Goal: Task Accomplishment & Management: Manage account settings

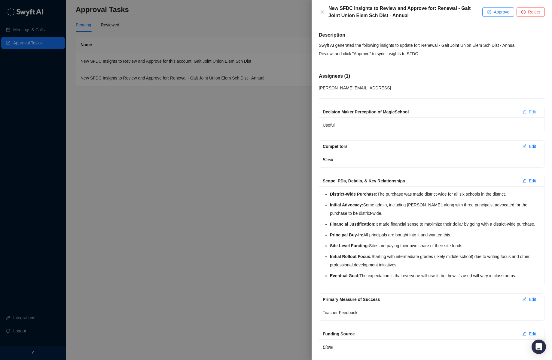
click at [521, 111] on button "Edit" at bounding box center [528, 112] width 23 height 10
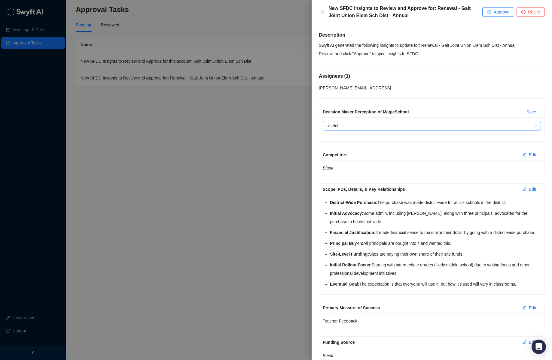
click at [440, 129] on span "Useful" at bounding box center [431, 125] width 211 height 9
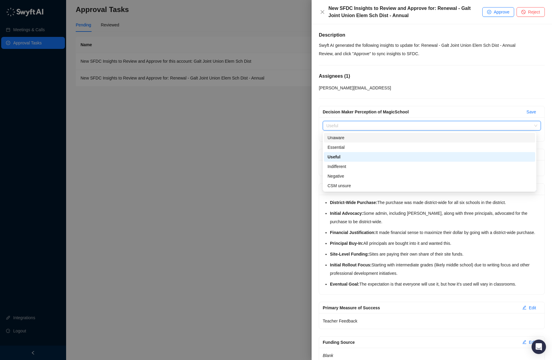
click at [464, 103] on div "Description Swyft AI generated the following insights to update for: Renewal - …" at bounding box center [432, 223] width 226 height 382
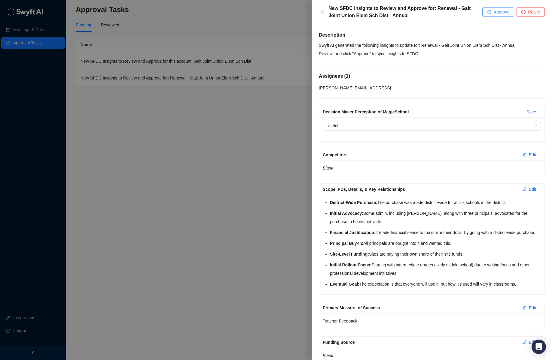
click at [497, 15] on span "Approve" at bounding box center [501, 12] width 16 height 7
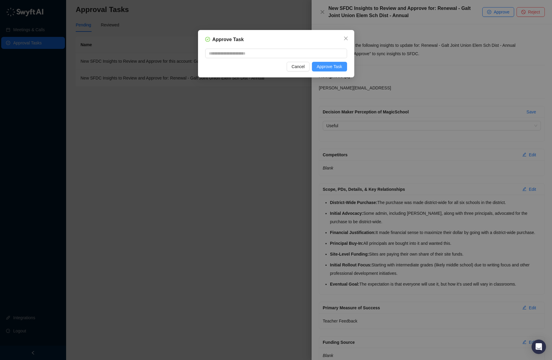
click at [344, 65] on button "Approve Task" at bounding box center [329, 67] width 35 height 10
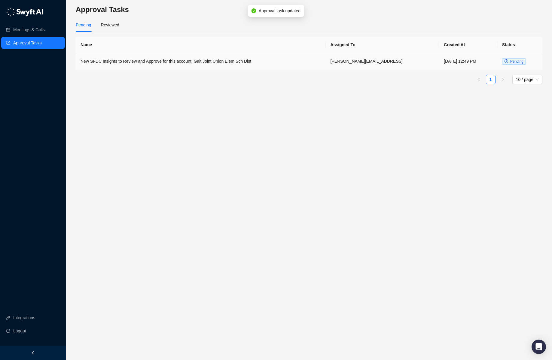
click at [344, 65] on td "[PERSON_NAME][EMAIL_ADDRESS]" at bounding box center [381, 61] width 113 height 17
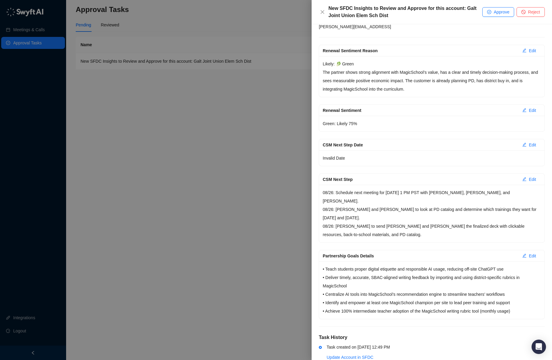
scroll to position [69, 0]
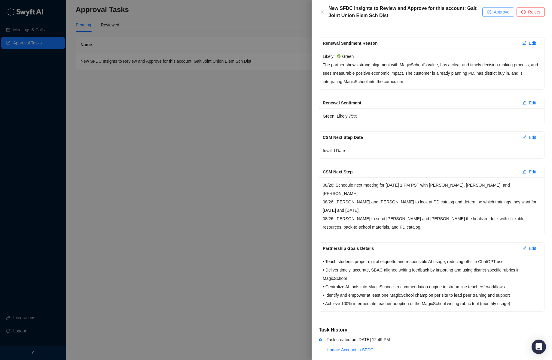
click at [503, 17] on button "Approve" at bounding box center [498, 12] width 32 height 10
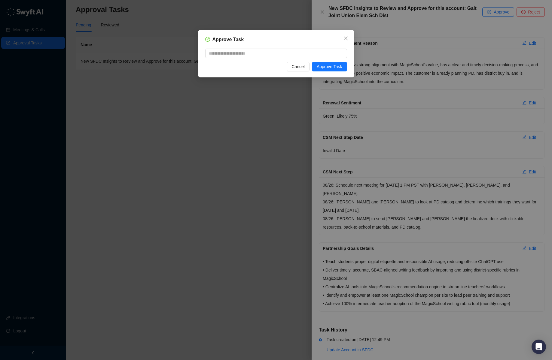
click at [349, 65] on div "Approve Task Cancel Approve Task" at bounding box center [276, 53] width 156 height 47
click at [343, 67] on button "Approve Task" at bounding box center [329, 67] width 35 height 10
